Goal: Check status: Check status

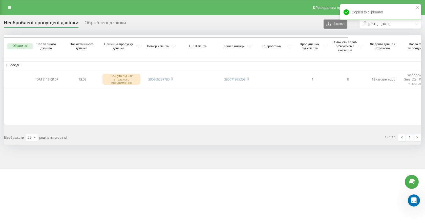
click at [393, 26] on input "[DATE] - [DATE]" at bounding box center [390, 24] width 61 height 10
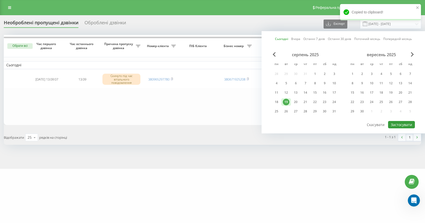
click at [402, 125] on button "Застосувати" at bounding box center [401, 124] width 27 height 7
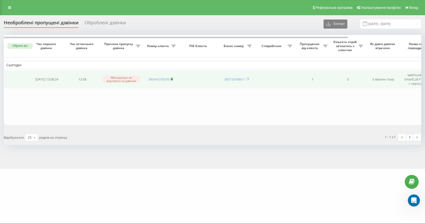
click at [172, 79] on rect at bounding box center [172, 79] width 2 height 2
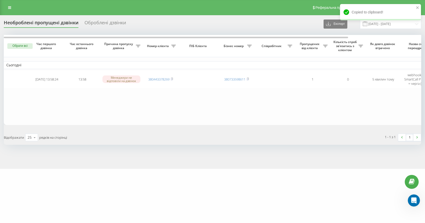
drag, startPoint x: 173, startPoint y: 78, endPoint x: 181, endPoint y: 93, distance: 16.8
click at [172, 78] on rect at bounding box center [172, 79] width 2 height 2
click at [417, 27] on icon "close" at bounding box center [417, 27] width 3 height 3
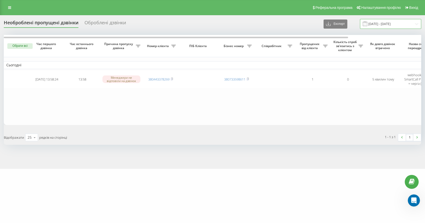
click at [415, 24] on input "[DATE] - [DATE]" at bounding box center [390, 24] width 61 height 10
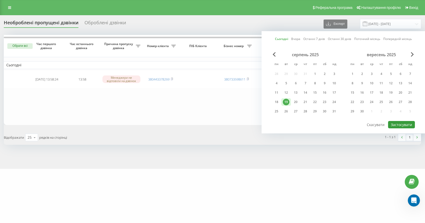
click at [400, 125] on button "Застосувати" at bounding box center [401, 124] width 27 height 7
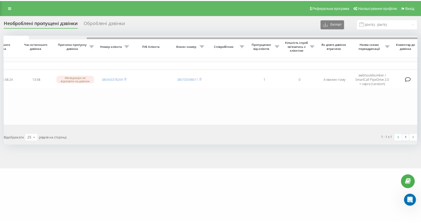
scroll to position [0, 71]
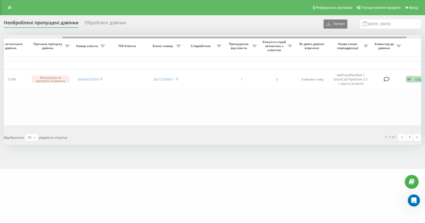
drag, startPoint x: 337, startPoint y: 37, endPoint x: 396, endPoint y: 37, distance: 58.5
click at [396, 37] on div at bounding box center [234, 38] width 344 height 2
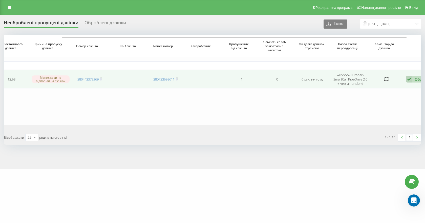
click at [411, 79] on icon at bounding box center [409, 79] width 6 height 7
click at [369, 87] on span "Не вдалося зв'язатися" at bounding box center [363, 87] width 39 height 5
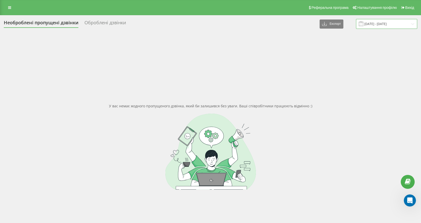
click at [377, 28] on input "[DATE] - [DATE]" at bounding box center [386, 24] width 61 height 10
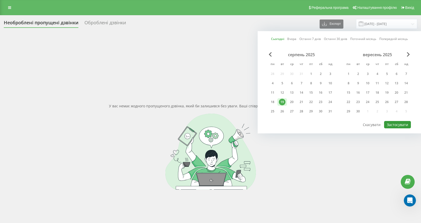
click at [396, 124] on button "Застосувати" at bounding box center [397, 124] width 27 height 7
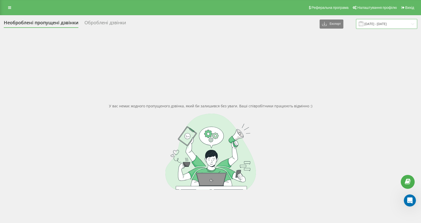
click at [375, 19] on input "[DATE] - [DATE]" at bounding box center [386, 24] width 61 height 10
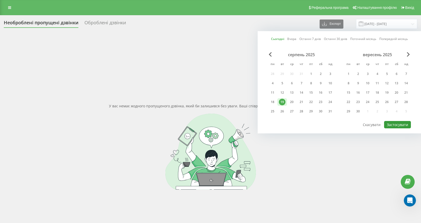
drag, startPoint x: 404, startPoint y: 124, endPoint x: 285, endPoint y: 19, distance: 159.4
click at [403, 122] on button "Застосувати" at bounding box center [397, 124] width 27 height 7
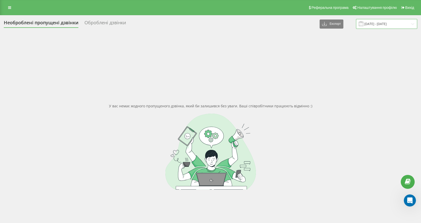
click at [403, 20] on input "[DATE] - [DATE]" at bounding box center [386, 24] width 61 height 10
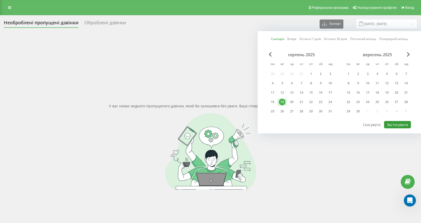
click at [400, 122] on button "Застосувати" at bounding box center [397, 124] width 27 height 7
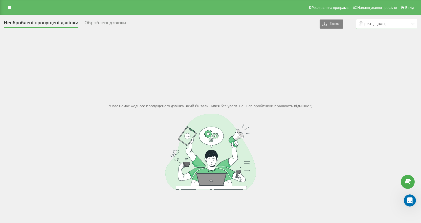
drag, startPoint x: 386, startPoint y: 24, endPoint x: 386, endPoint y: 29, distance: 5.1
click at [386, 24] on input "[DATE] - [DATE]" at bounding box center [386, 24] width 61 height 10
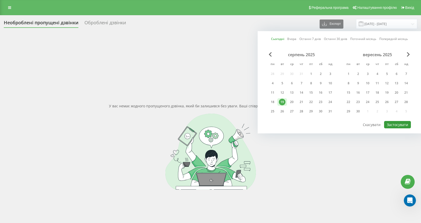
click at [400, 126] on button "Застосувати" at bounding box center [397, 124] width 27 height 7
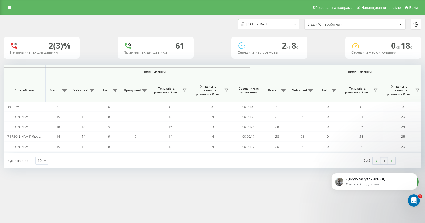
click at [275, 25] on input "[DATE] - [DATE]" at bounding box center [268, 24] width 61 height 10
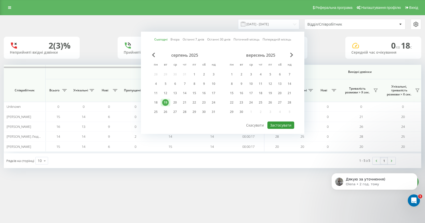
click at [287, 127] on button "Застосувати" at bounding box center [280, 124] width 27 height 7
